Goal: Check status

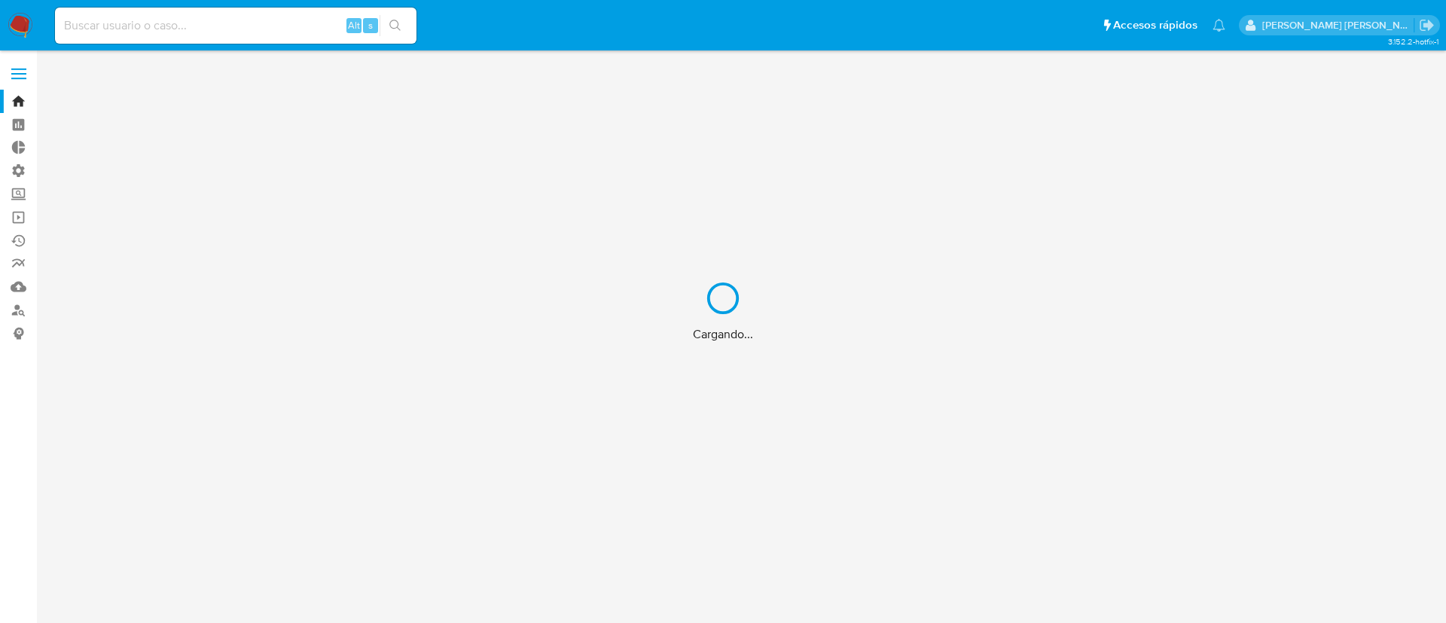
click at [214, 33] on div "Cargando..." at bounding box center [723, 311] width 1446 height 623
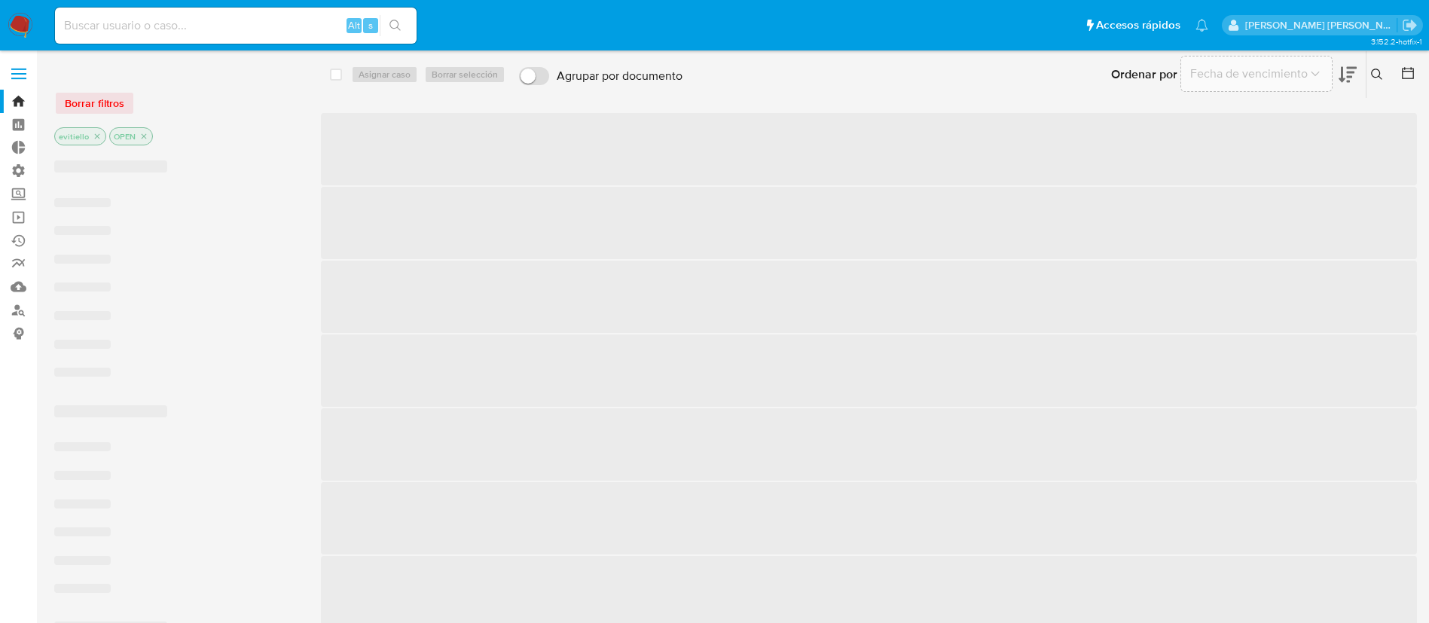
click at [183, 29] on input at bounding box center [235, 26] width 361 height 20
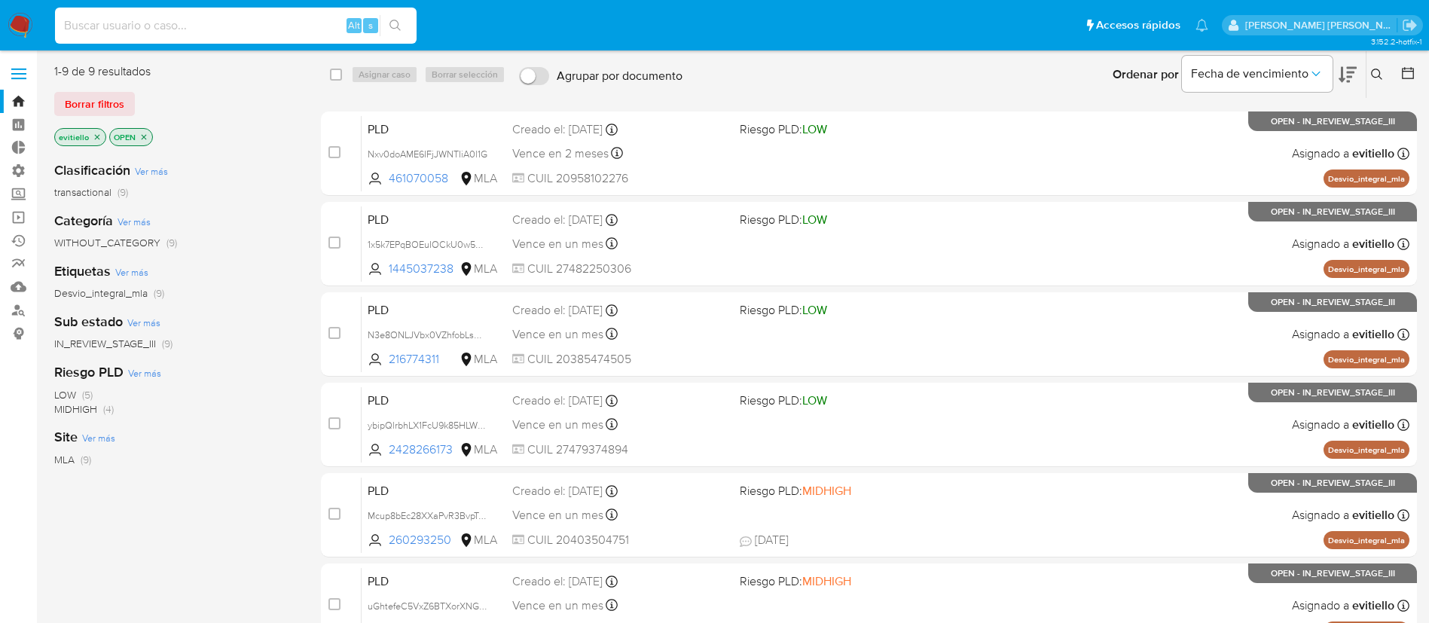
paste input "127223731"
type input "127223731"
click at [395, 25] on icon "search-icon" at bounding box center [395, 26] width 12 height 12
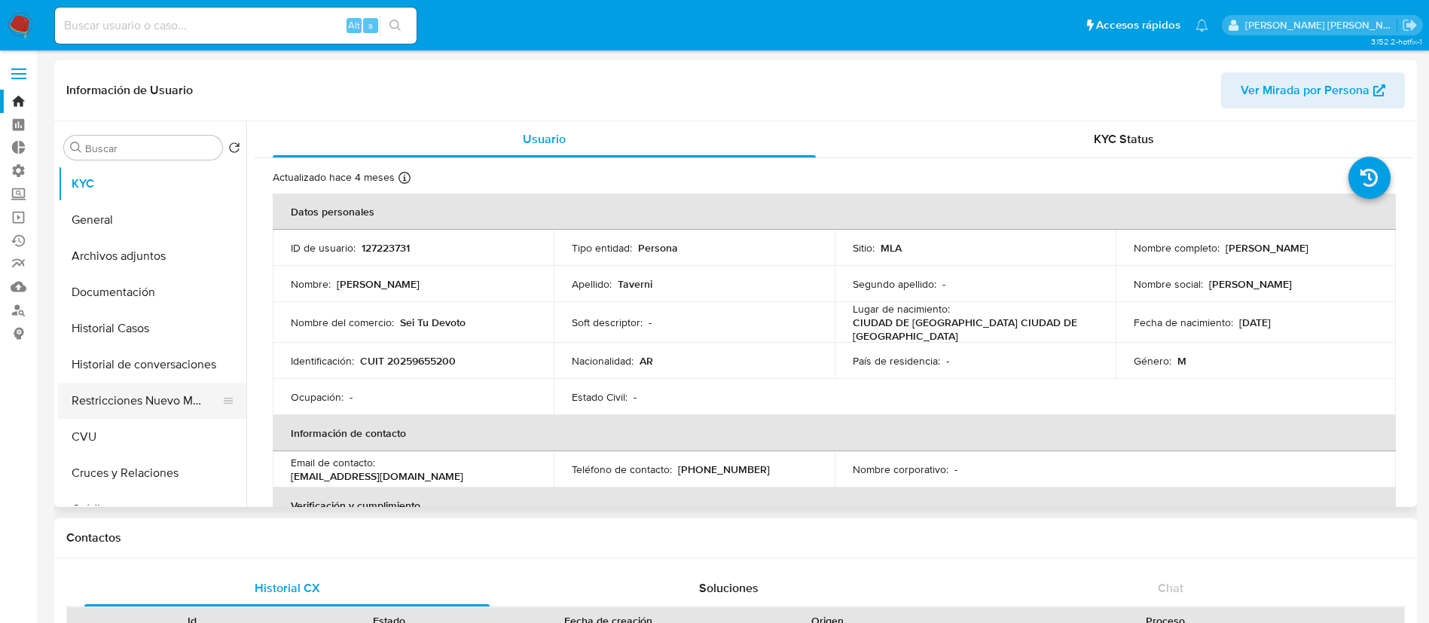
click at [130, 384] on button "Restricciones Nuevo Mundo" at bounding box center [146, 401] width 176 height 36
select select "10"
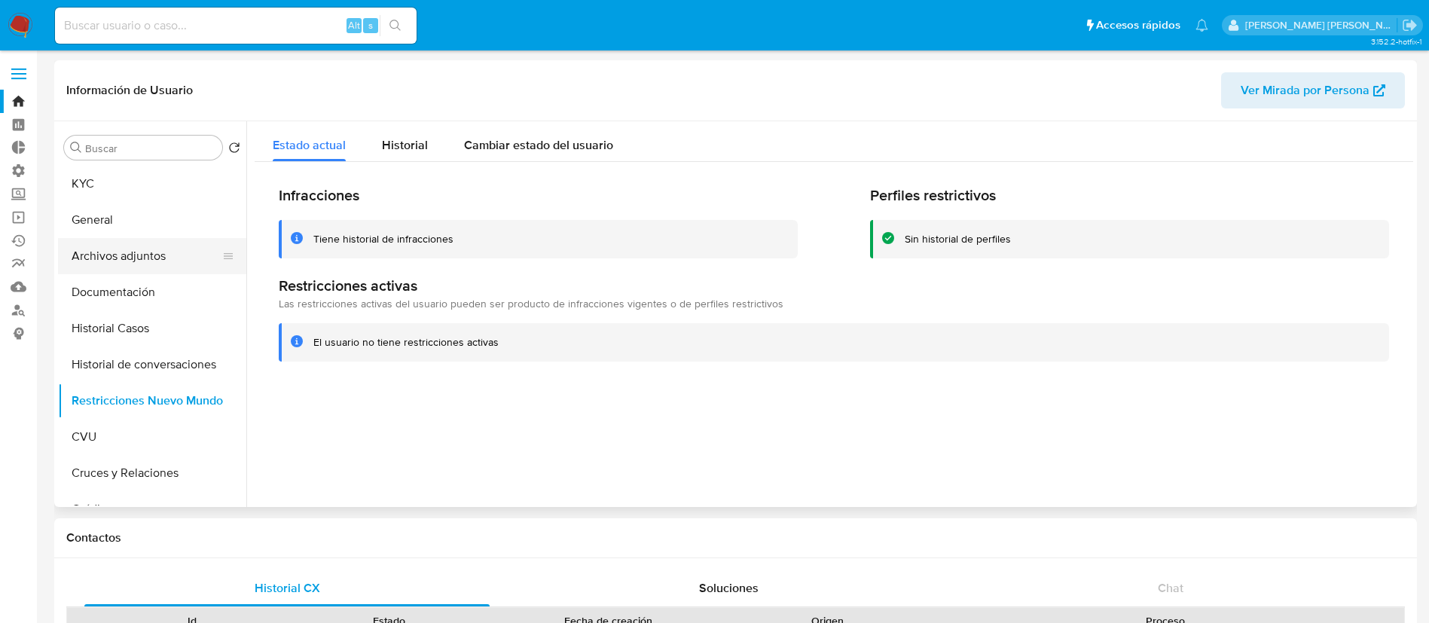
click at [136, 249] on button "Archivos adjuntos" at bounding box center [146, 256] width 176 height 36
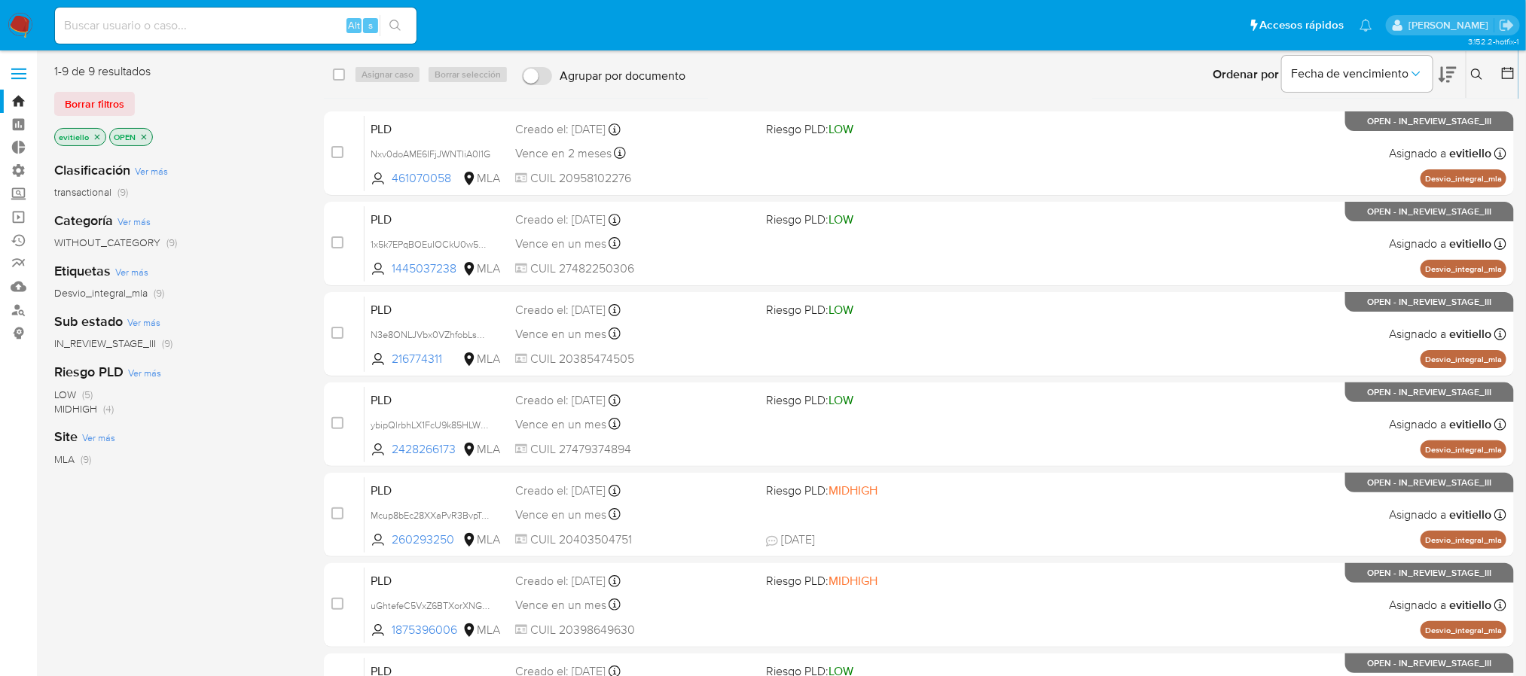
click at [96, 134] on icon "close-filter" at bounding box center [97, 137] width 9 height 9
